Goal: Information Seeking & Learning: Check status

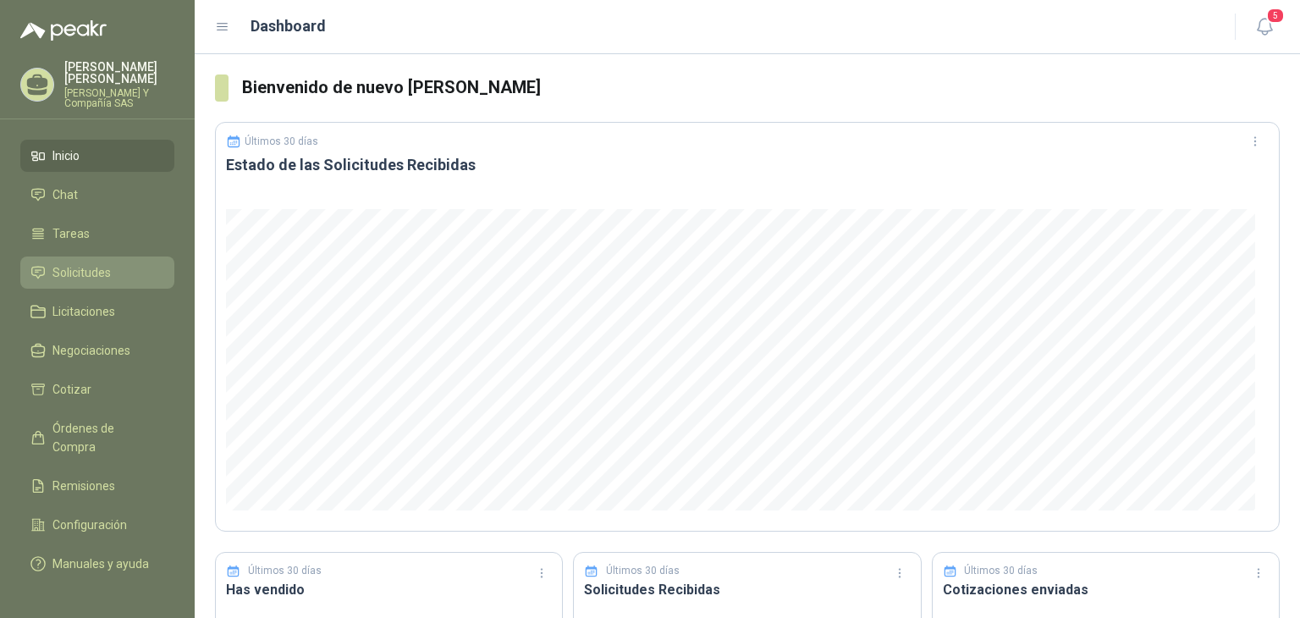
click at [75, 272] on span "Solicitudes" at bounding box center [81, 272] width 58 height 19
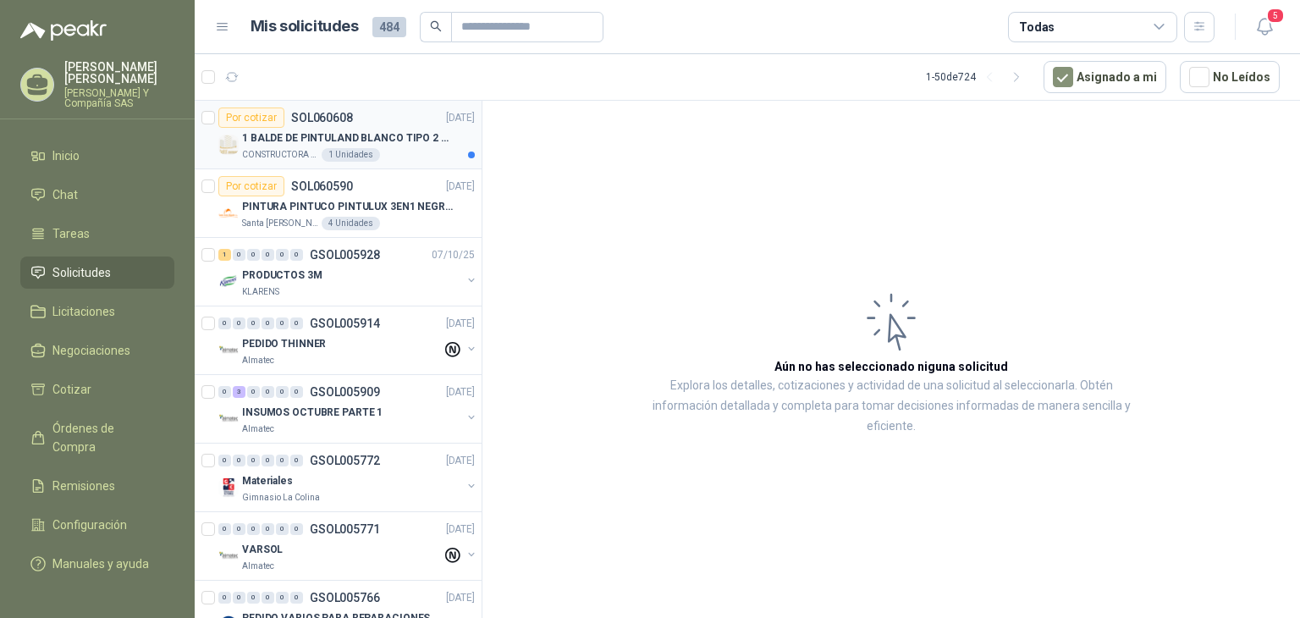
click at [278, 136] on p "1 BALDE DE PINTULAND BLANCO TIPO 2 DE 2.5 GLS" at bounding box center [347, 138] width 211 height 16
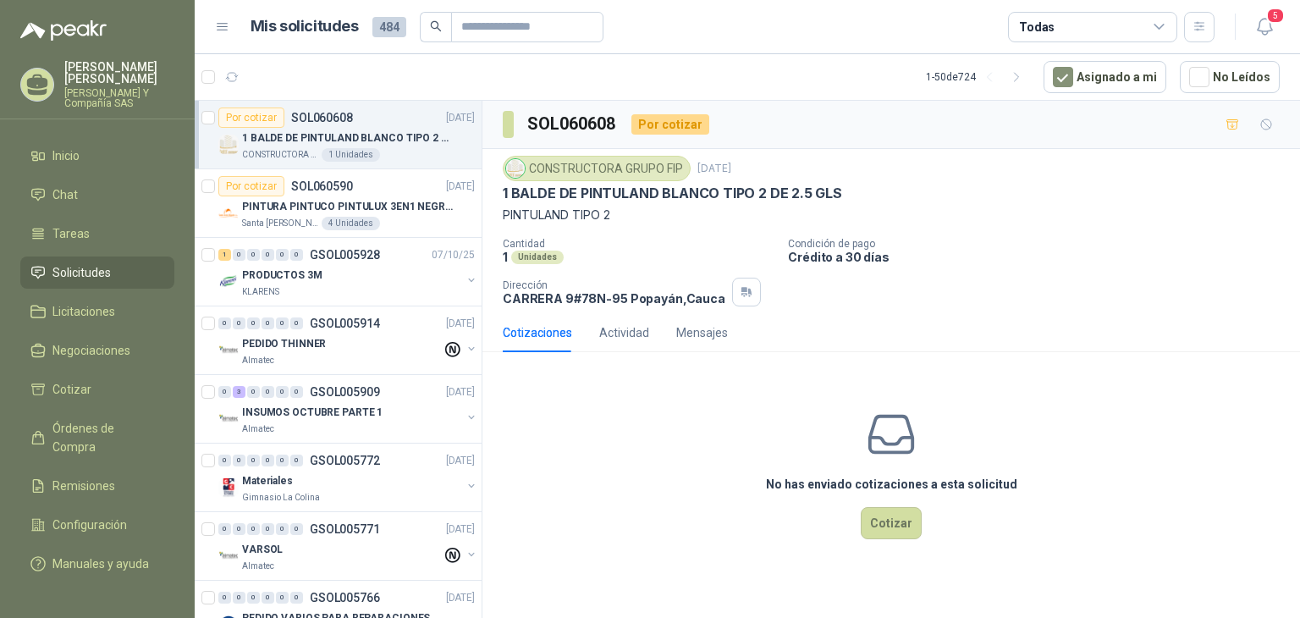
click at [272, 138] on p "1 BALDE DE PINTULAND BLANCO TIPO 2 DE 2.5 GLS" at bounding box center [347, 138] width 211 height 16
click at [258, 211] on p "PINTURA PINTUCO PINTULUX 3EN1 NEGRO X G" at bounding box center [347, 207] width 211 height 16
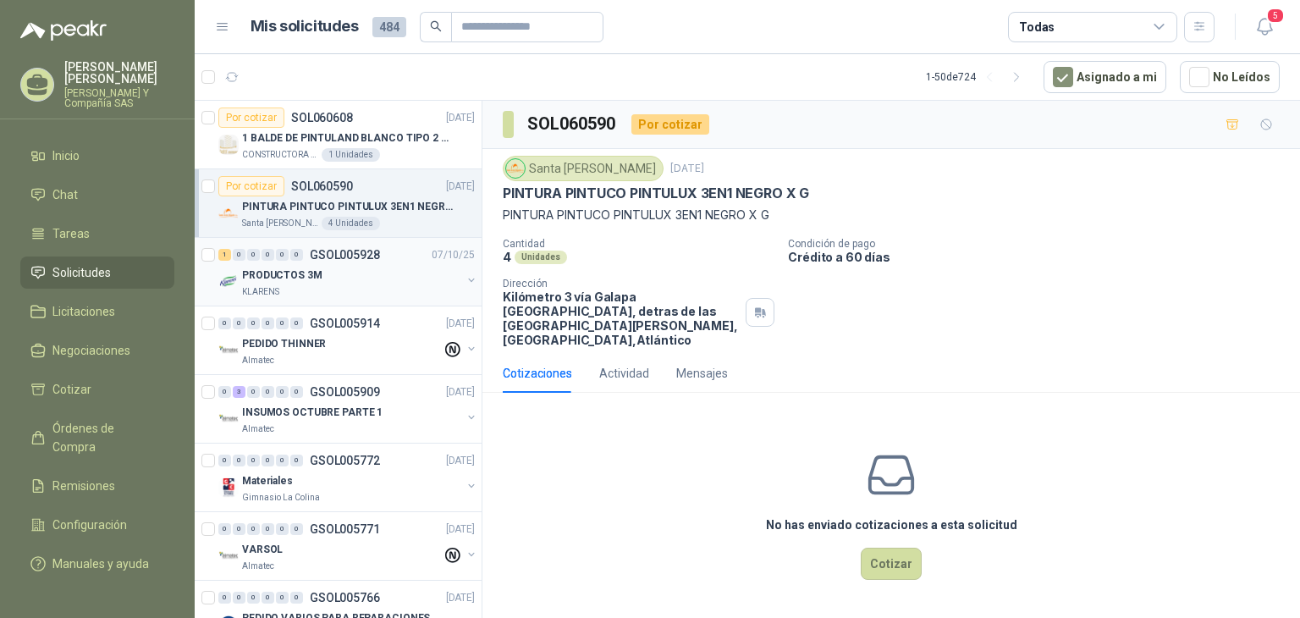
click at [266, 296] on p "KLARENS" at bounding box center [260, 292] width 37 height 14
